Goal: Check status: Check status

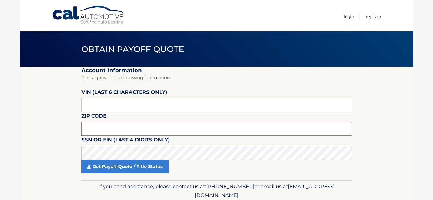
click at [103, 129] on input "text" at bounding box center [216, 129] width 270 height 14
click at [106, 133] on input "text" at bounding box center [216, 129] width 270 height 14
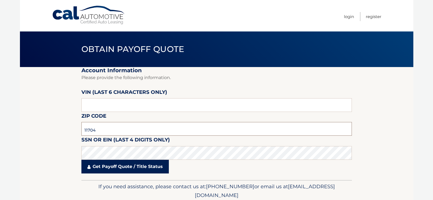
type input "11704"
click at [120, 170] on link "Get Payoff Quote / Title Status" at bounding box center [124, 167] width 87 height 14
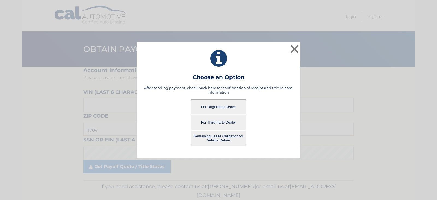
click at [219, 107] on button "For Originating Dealer" at bounding box center [218, 106] width 55 height 15
drag, startPoint x: 231, startPoint y: 92, endPoint x: 230, endPoint y: 112, distance: 20.2
click at [231, 93] on h5 "After sending payment, check back here for confirmation of receipt and title re…" at bounding box center [218, 89] width 150 height 9
click at [233, 106] on button "For Originating Dealer" at bounding box center [218, 106] width 55 height 15
